Goal: Task Accomplishment & Management: Manage account settings

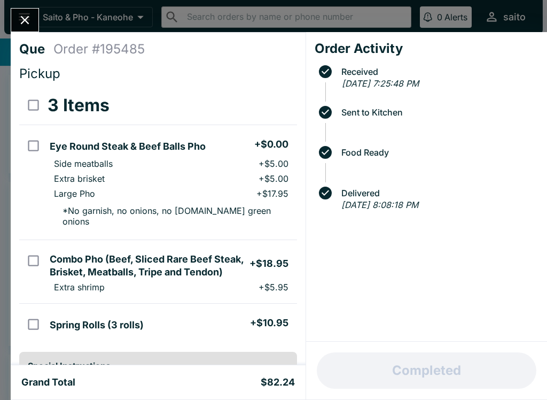
click at [20, 9] on button "Close" at bounding box center [24, 20] width 27 height 23
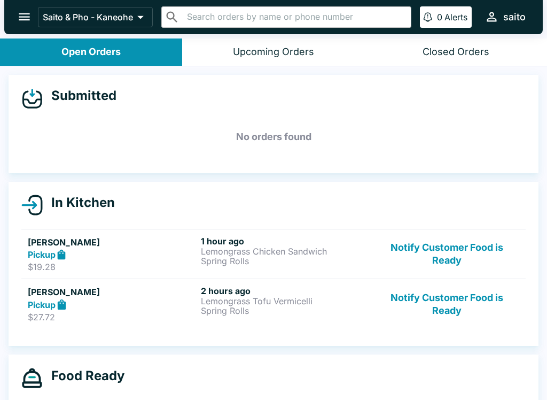
click at [429, 243] on button "Notify Customer Food is Ready" at bounding box center [446, 254] width 145 height 37
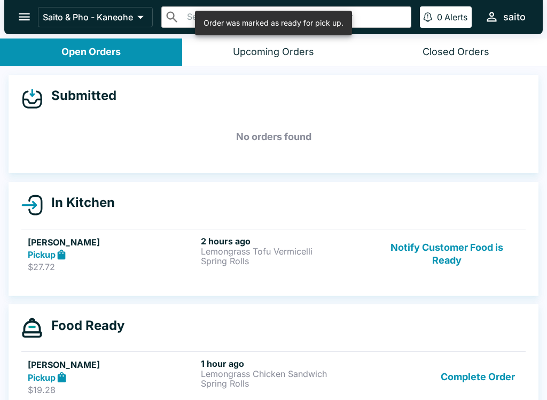
click at [449, 257] on button "Notify Customer Food is Ready" at bounding box center [446, 254] width 145 height 37
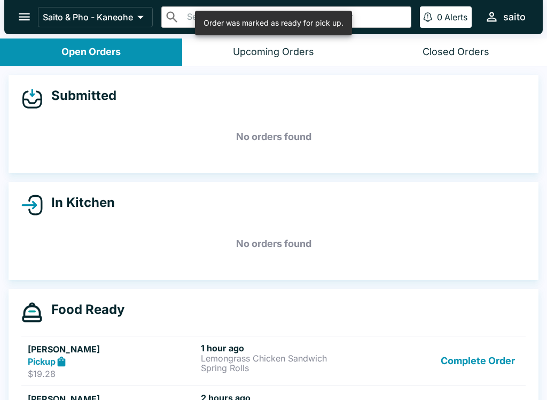
click at [466, 365] on button "Complete Order" at bounding box center [477, 360] width 83 height 37
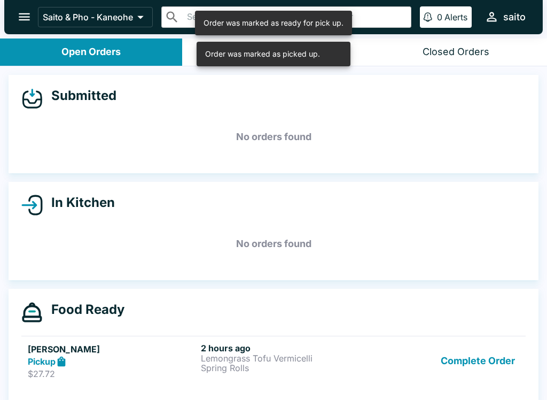
click at [469, 361] on button "Complete Order" at bounding box center [477, 360] width 83 height 37
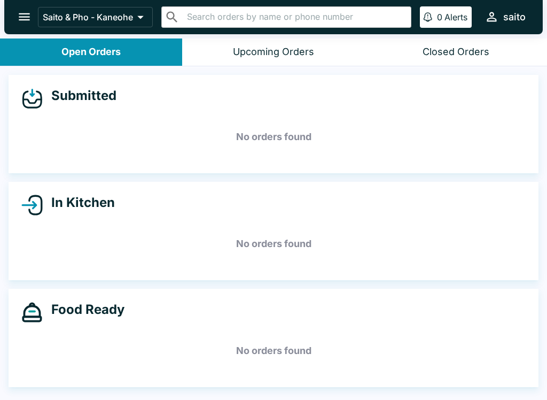
click at [20, 25] on button "open drawer" at bounding box center [24, 16] width 27 height 27
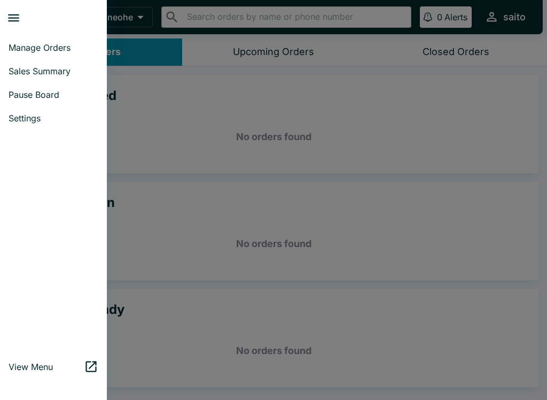
click at [33, 75] on span "Sales Summary" at bounding box center [54, 71] width 90 height 11
select select "03:00"
